Goal: Information Seeking & Learning: Find specific fact

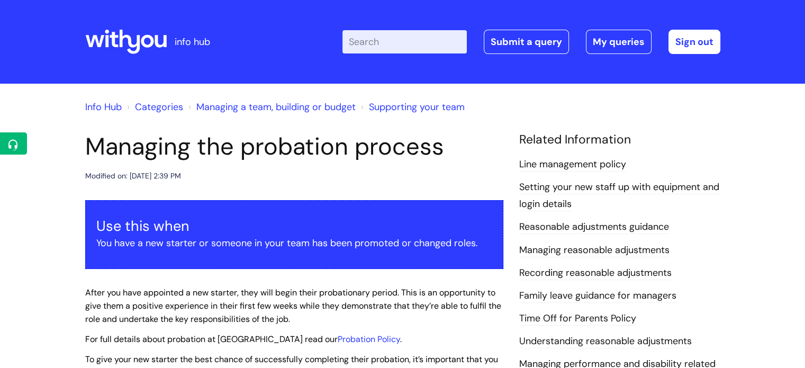
click at [390, 35] on input "Enter your search term here..." at bounding box center [404, 41] width 124 height 23
type input "disicplinary"
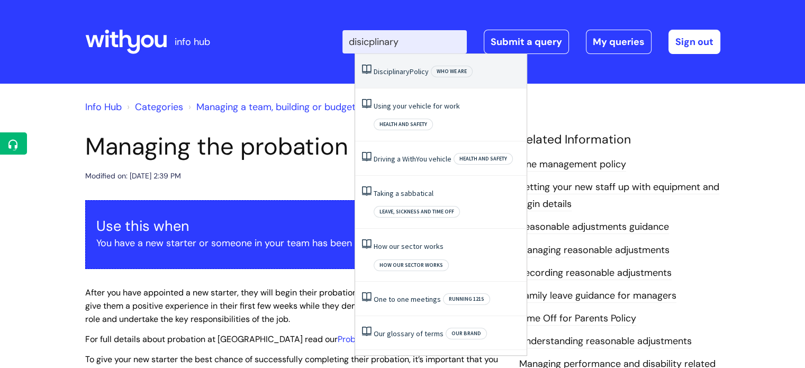
click at [415, 76] on link "Disciplinary Policy" at bounding box center [401, 72] width 55 height 10
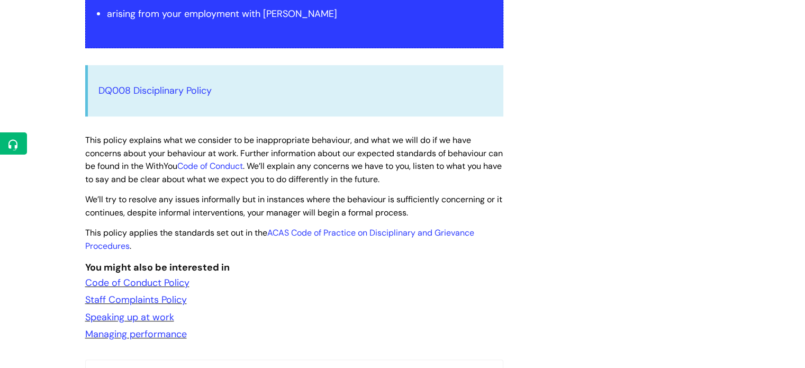
scroll to position [318, 0]
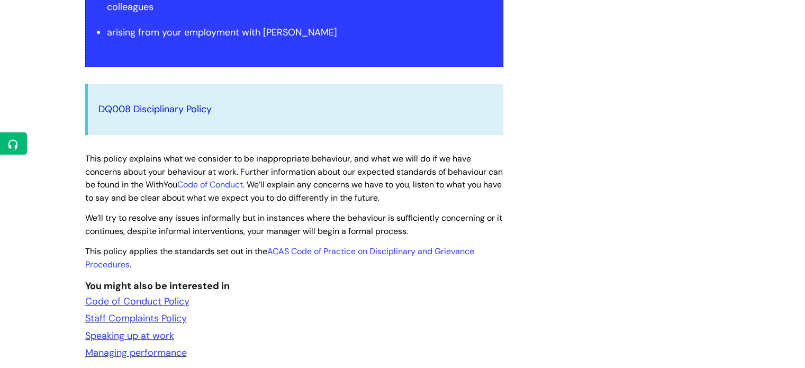
click at [176, 105] on link "DQ008 Disciplinary Policy" at bounding box center [154, 109] width 113 height 13
